Goal: Find specific page/section: Find specific page/section

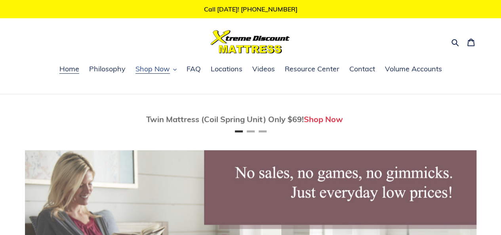
click at [171, 69] on button "Shop Now" at bounding box center [155, 69] width 49 height 12
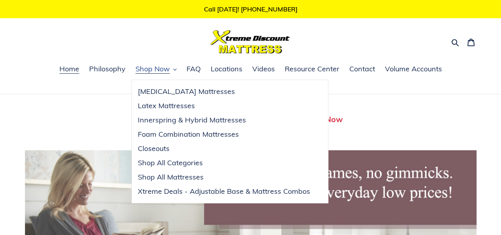
click at [171, 69] on button "Shop Now" at bounding box center [155, 69] width 49 height 12
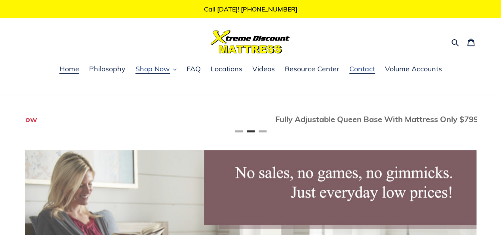
scroll to position [0, 451]
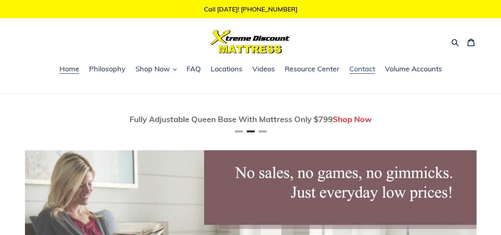
click at [356, 67] on span "Contact" at bounding box center [362, 69] width 26 height 10
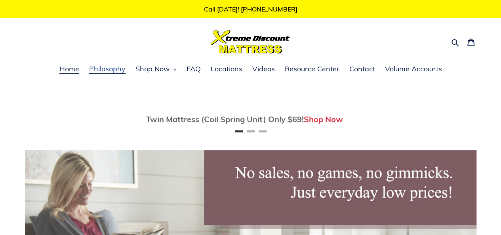
click at [103, 71] on span "Philosophy" at bounding box center [107, 69] width 36 height 10
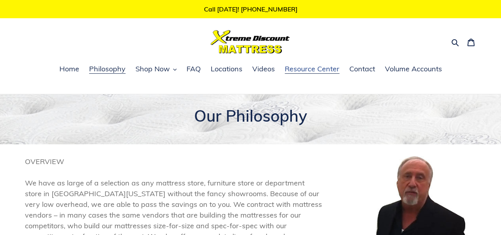
click at [315, 71] on span "Resource Center" at bounding box center [312, 69] width 55 height 10
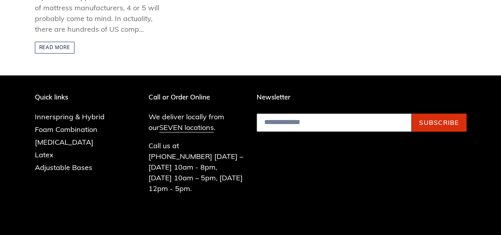
scroll to position [479, 0]
